Goal: Information Seeking & Learning: Understand process/instructions

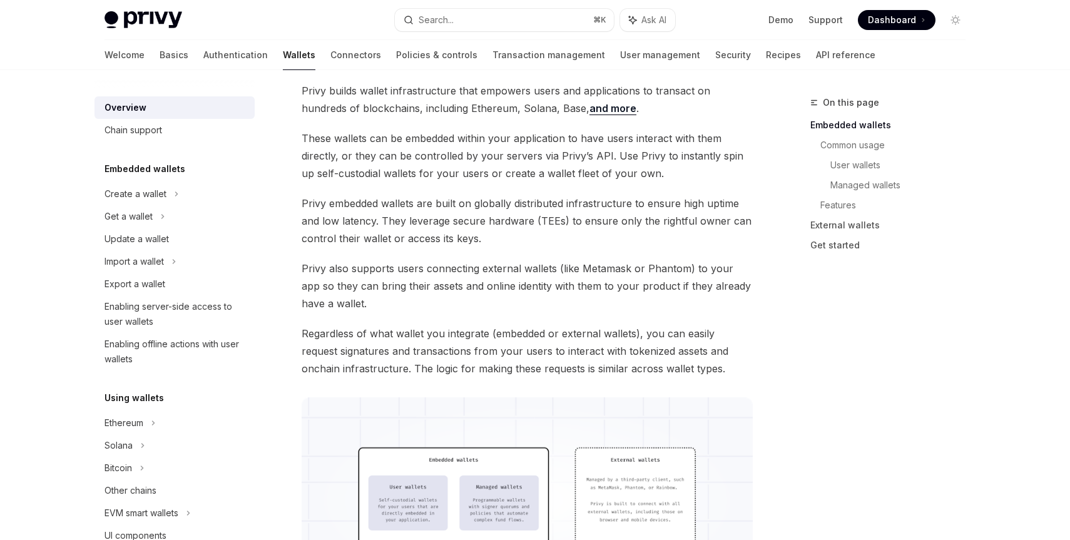
scroll to position [88, 0]
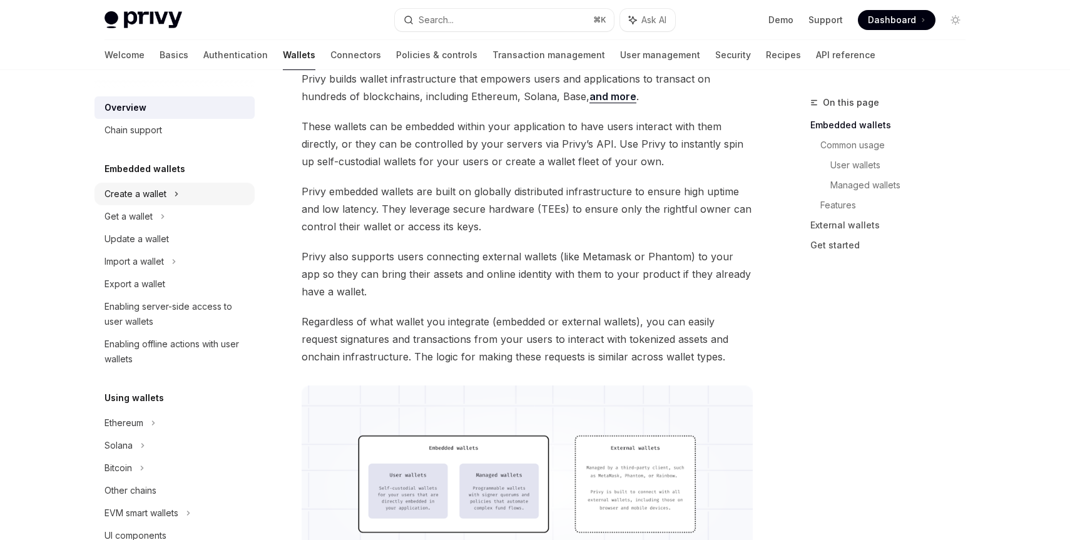
click at [165, 186] on div "Create a wallet" at bounding box center [135, 193] width 62 height 15
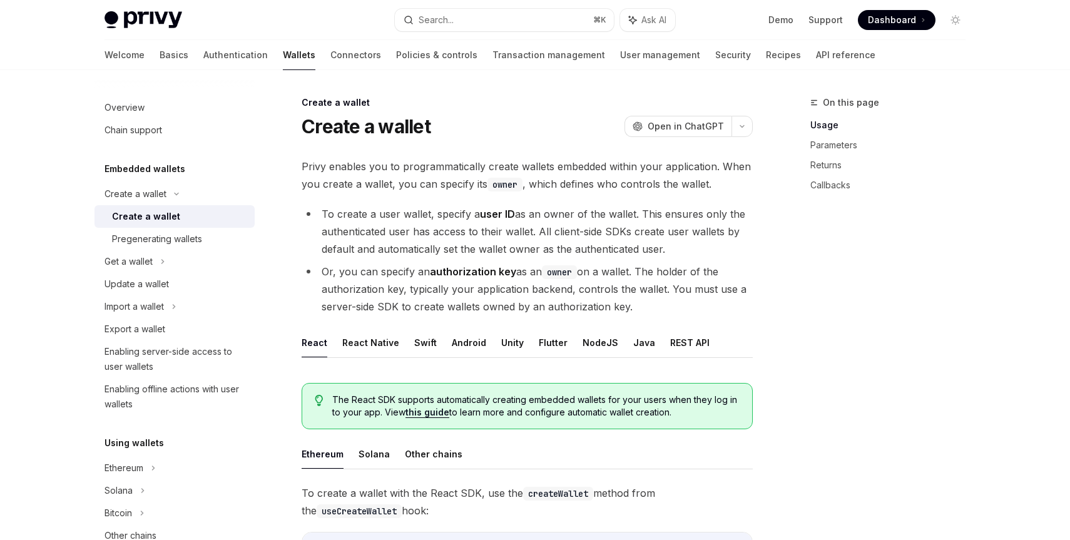
click at [419, 169] on span "Privy enables you to programmatically create wallets embedded within your appli…" at bounding box center [527, 175] width 451 height 35
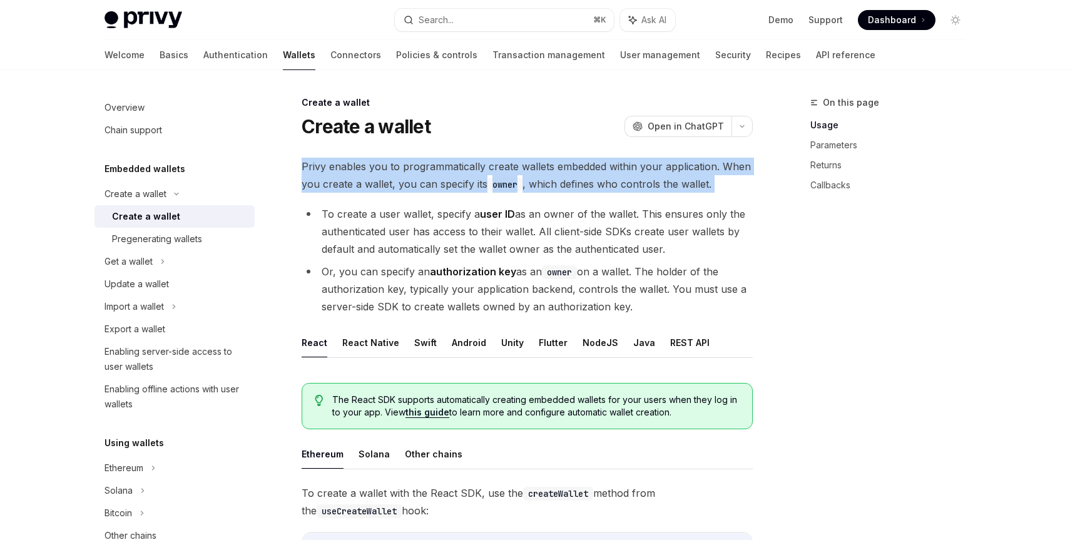
click at [419, 169] on span "Privy enables you to programmatically create wallets embedded within your appli…" at bounding box center [527, 175] width 451 height 35
click at [410, 171] on span "Privy enables you to programmatically create wallets embedded within your appli…" at bounding box center [527, 175] width 451 height 35
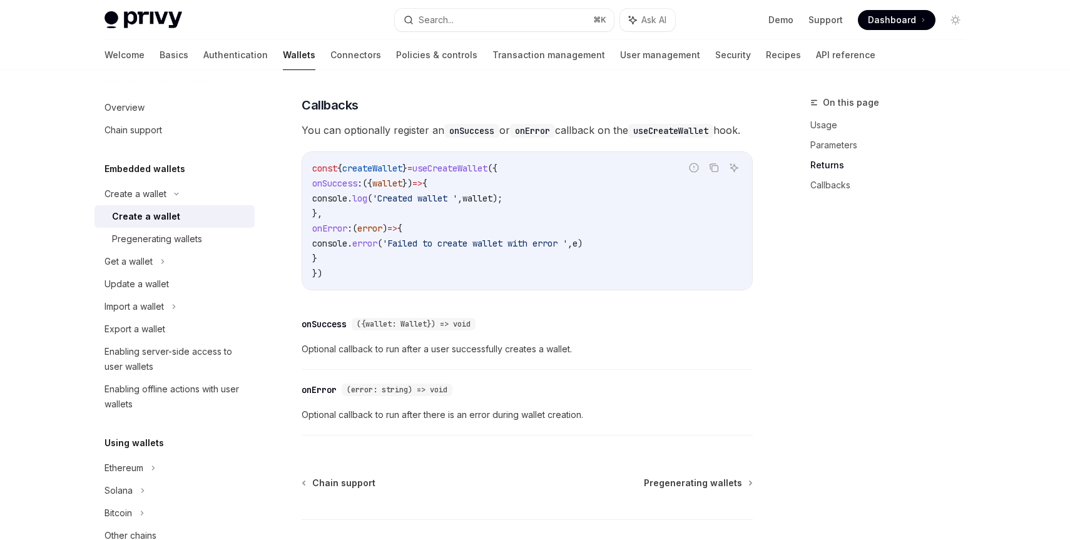
scroll to position [840, 0]
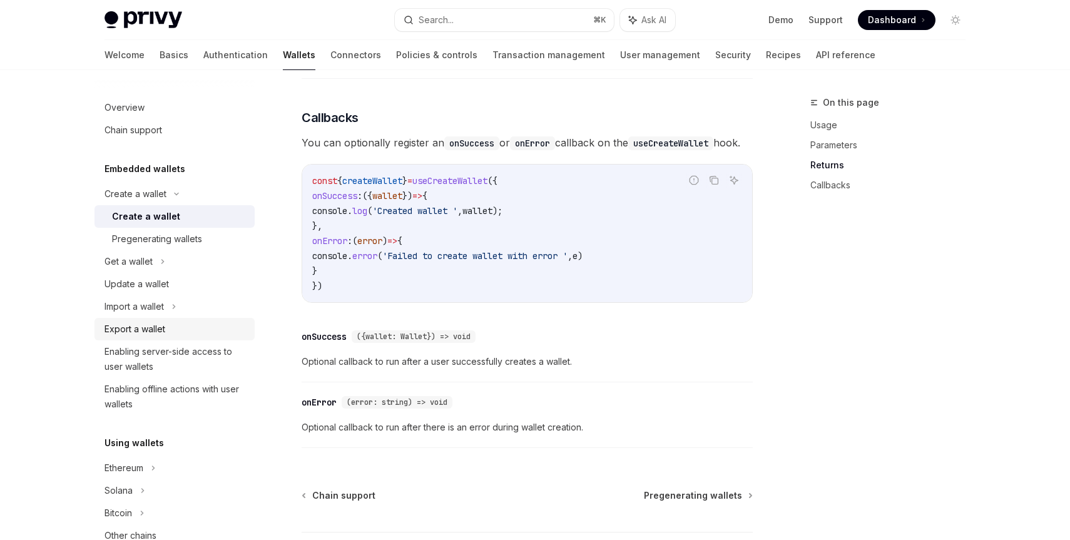
click at [167, 327] on div "Export a wallet" at bounding box center [175, 329] width 143 height 15
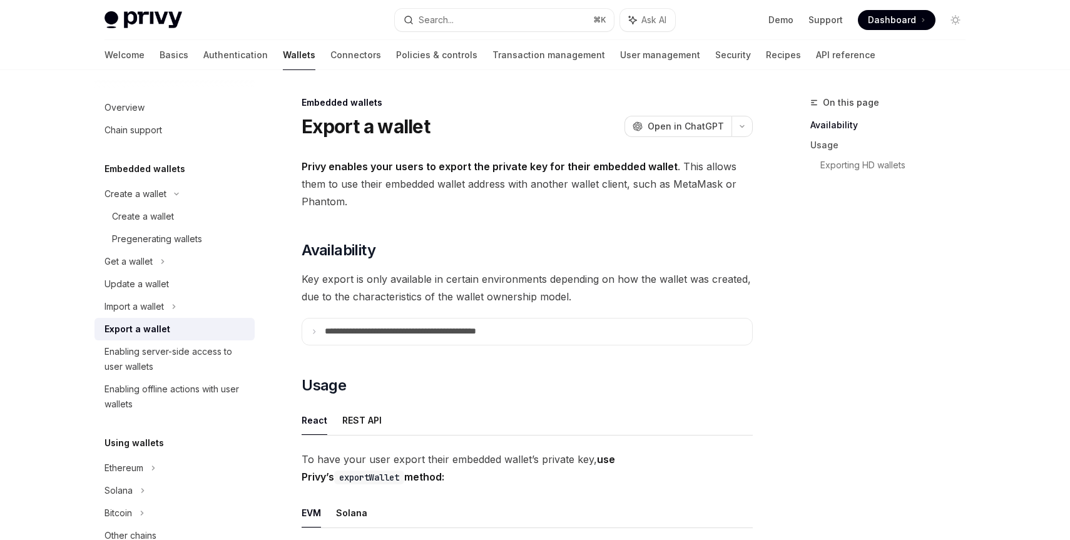
click at [442, 331] on p "**********" at bounding box center [428, 331] width 206 height 11
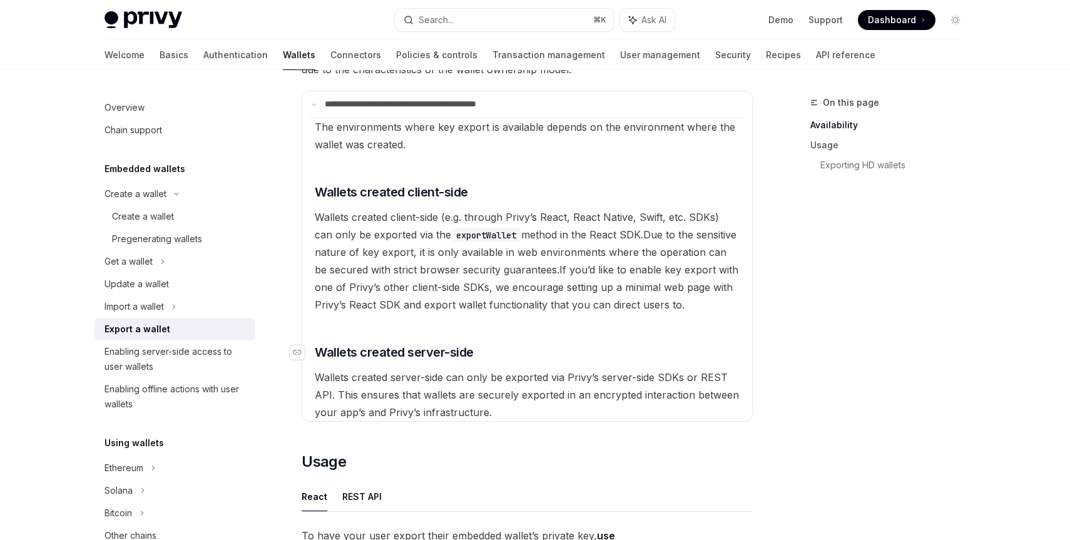
scroll to position [234, 0]
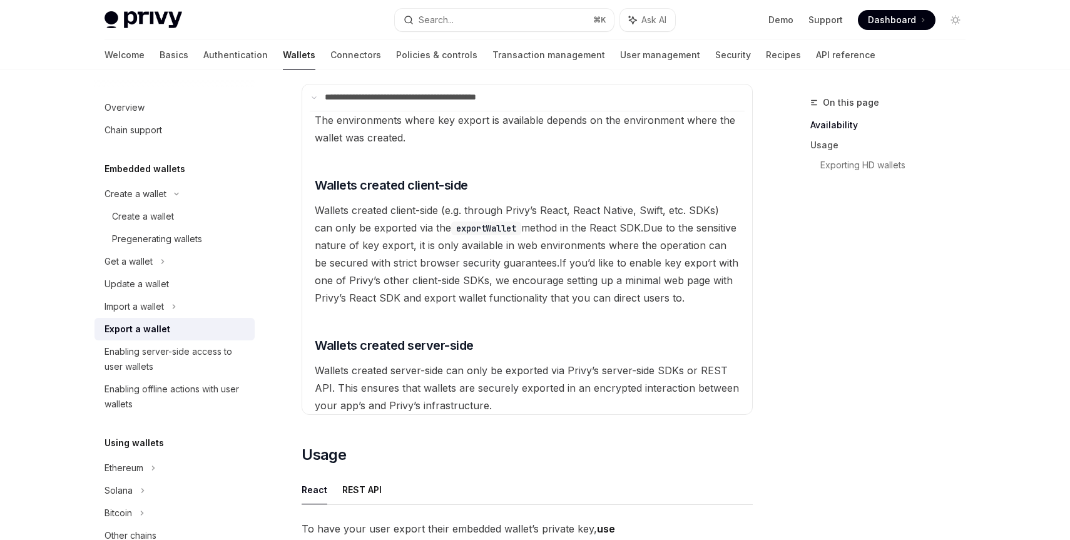
click at [822, 315] on div "On this page Availability Usage Exporting HD wallets" at bounding box center [880, 317] width 190 height 445
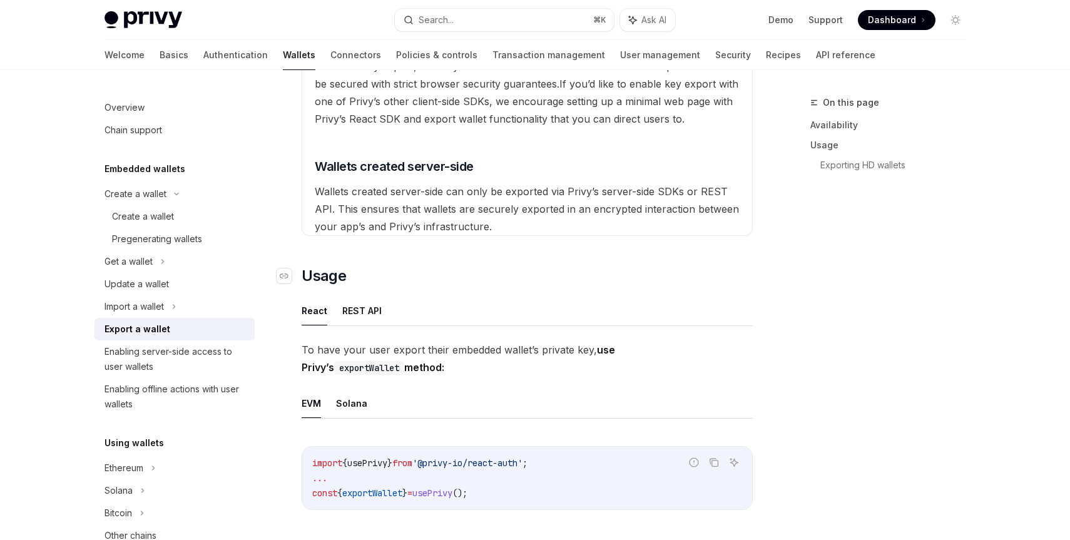
scroll to position [415, 0]
click at [359, 299] on button "REST API" at bounding box center [361, 308] width 39 height 29
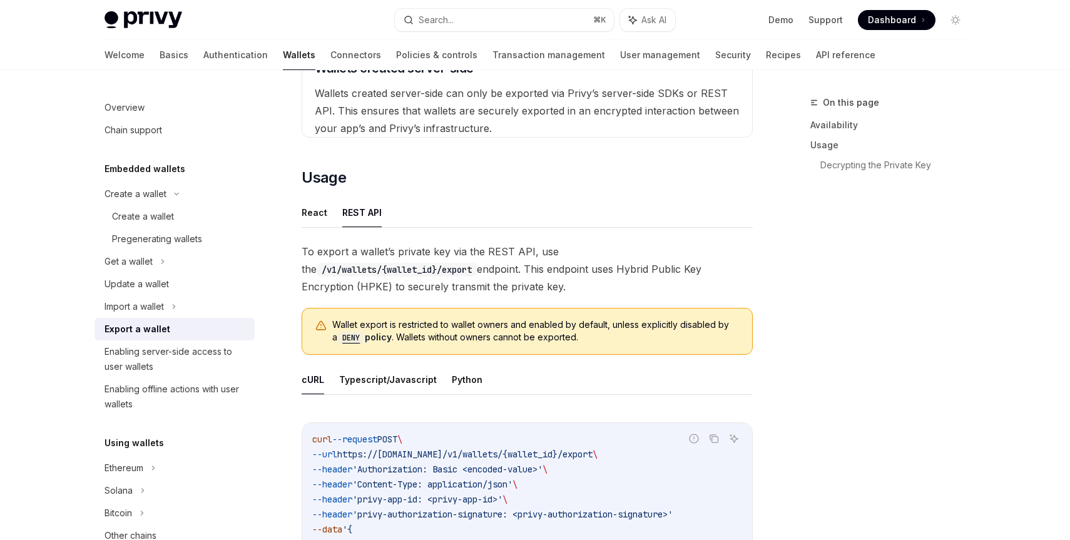
scroll to position [512, 0]
click at [160, 211] on div "Create a wallet" at bounding box center [143, 216] width 62 height 15
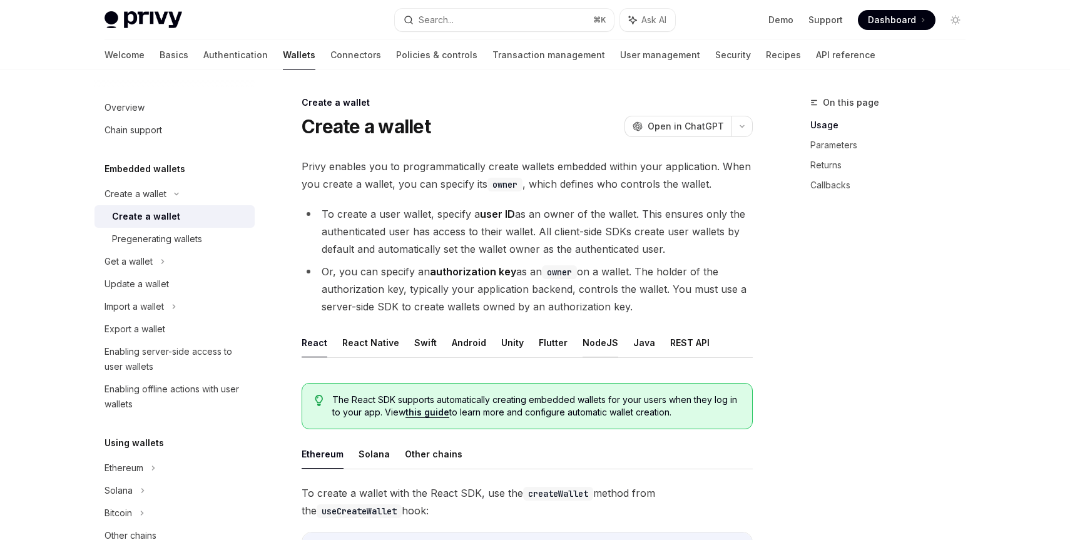
click at [583, 344] on button "NodeJS" at bounding box center [601, 342] width 36 height 29
type textarea "*"
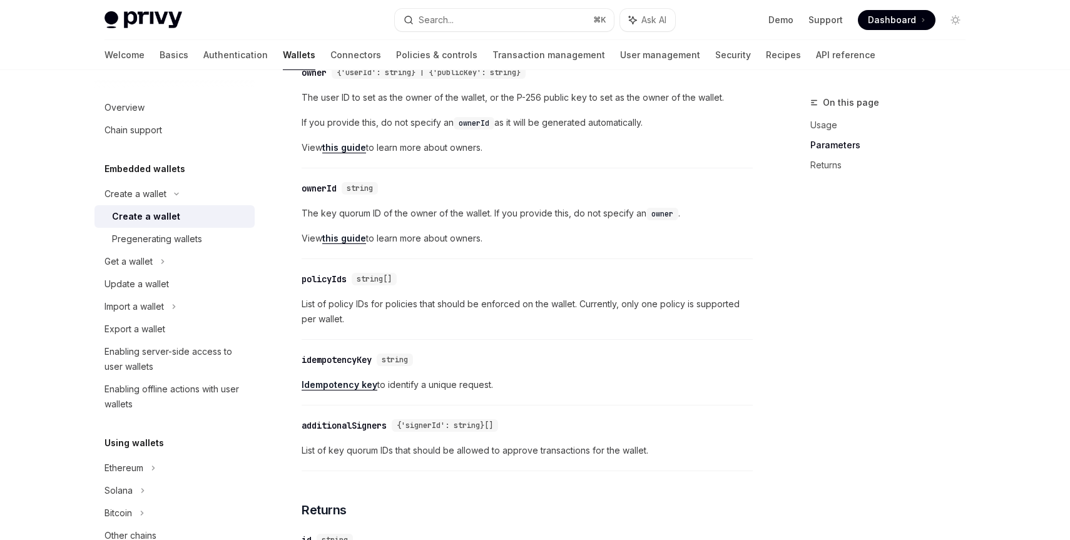
scroll to position [761, 0]
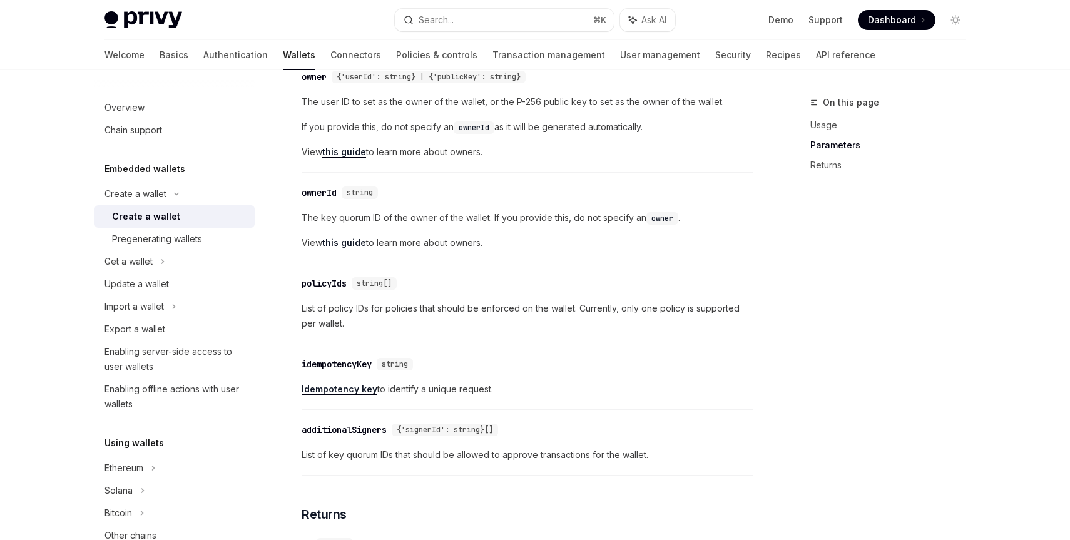
click at [809, 243] on div "On this page Usage Parameters Returns" at bounding box center [880, 317] width 190 height 445
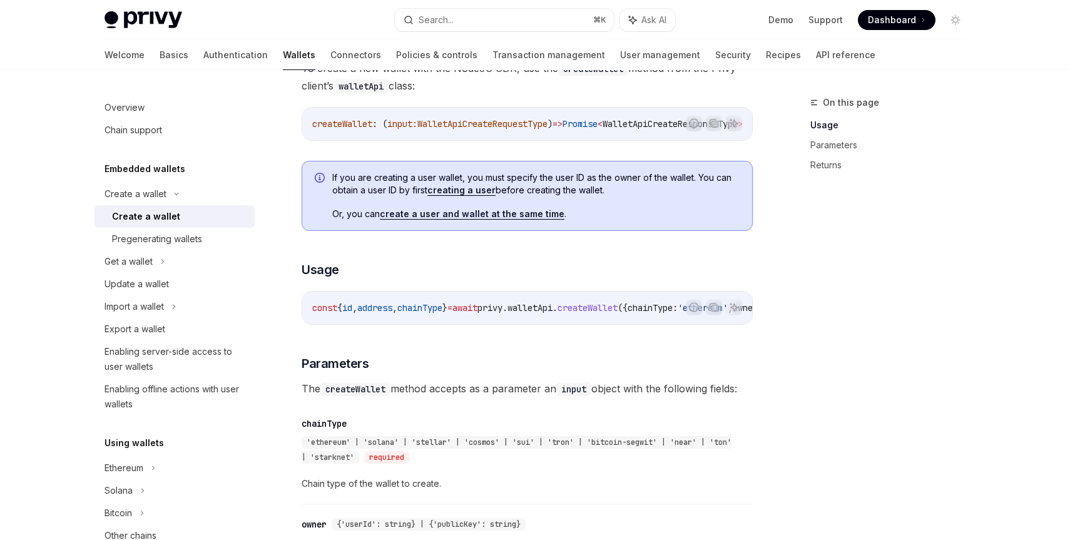
scroll to position [310, 0]
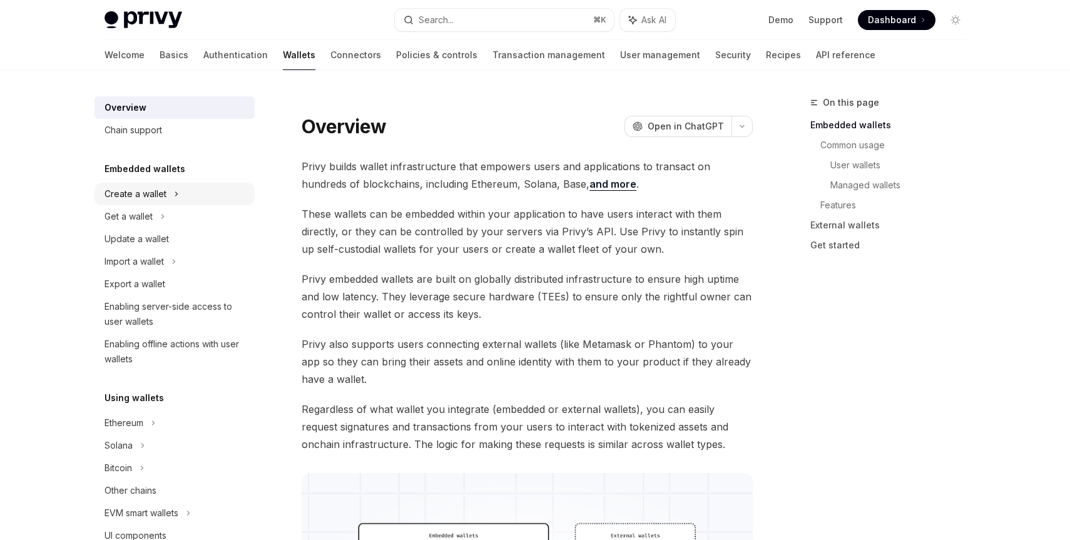
click at [154, 189] on div "Create a wallet" at bounding box center [135, 193] width 62 height 15
type textarea "*"
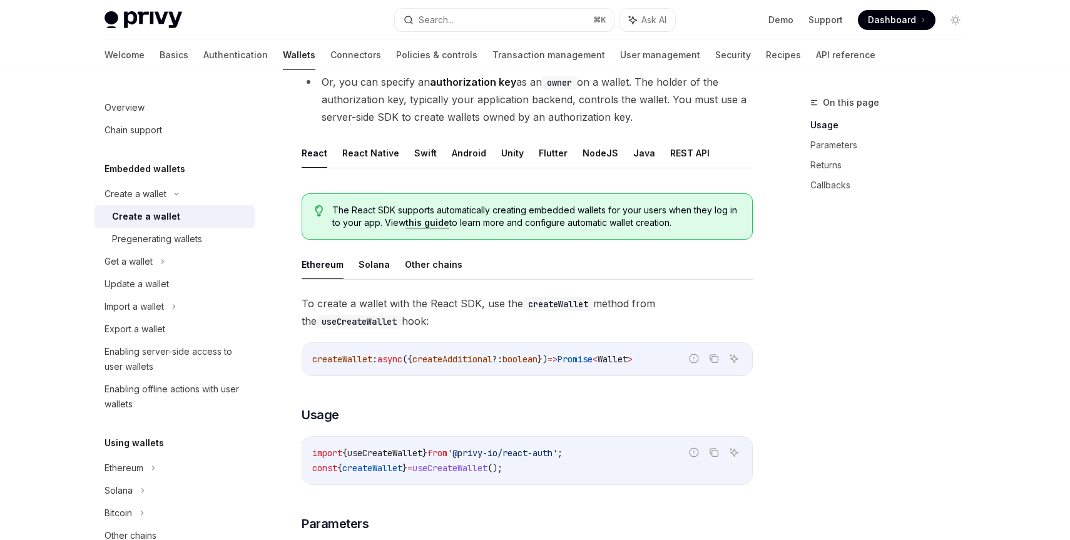
scroll to position [190, 0]
